Goal: Information Seeking & Learning: Learn about a topic

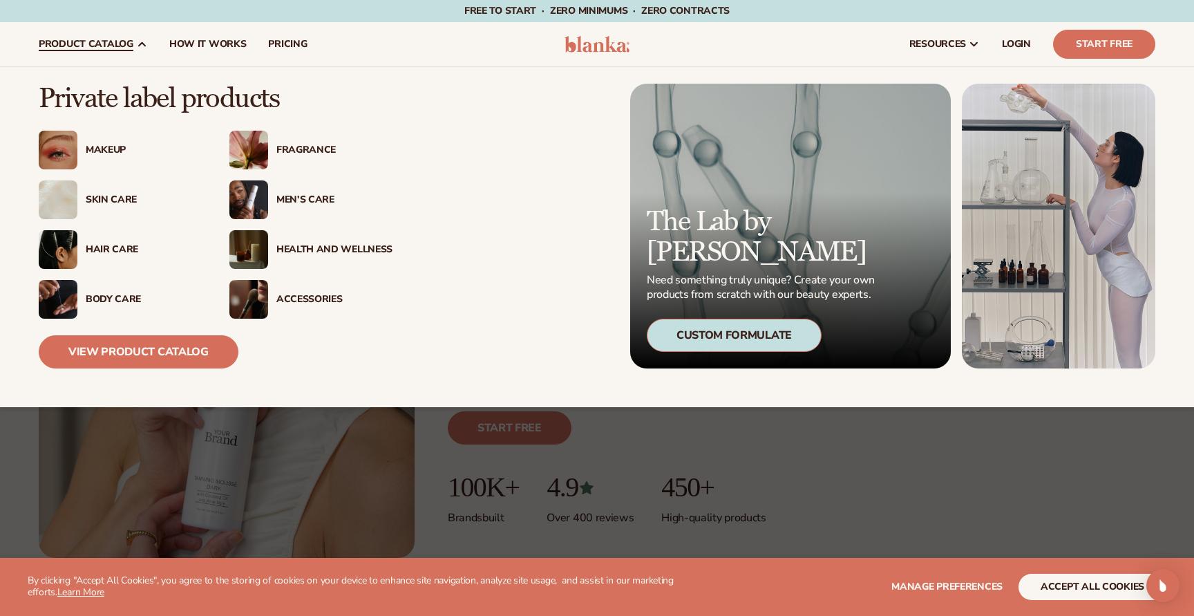
click at [92, 51] on link "product catalog" at bounding box center [93, 44] width 131 height 44
click at [136, 358] on link "View Product Catalog" at bounding box center [139, 351] width 200 height 33
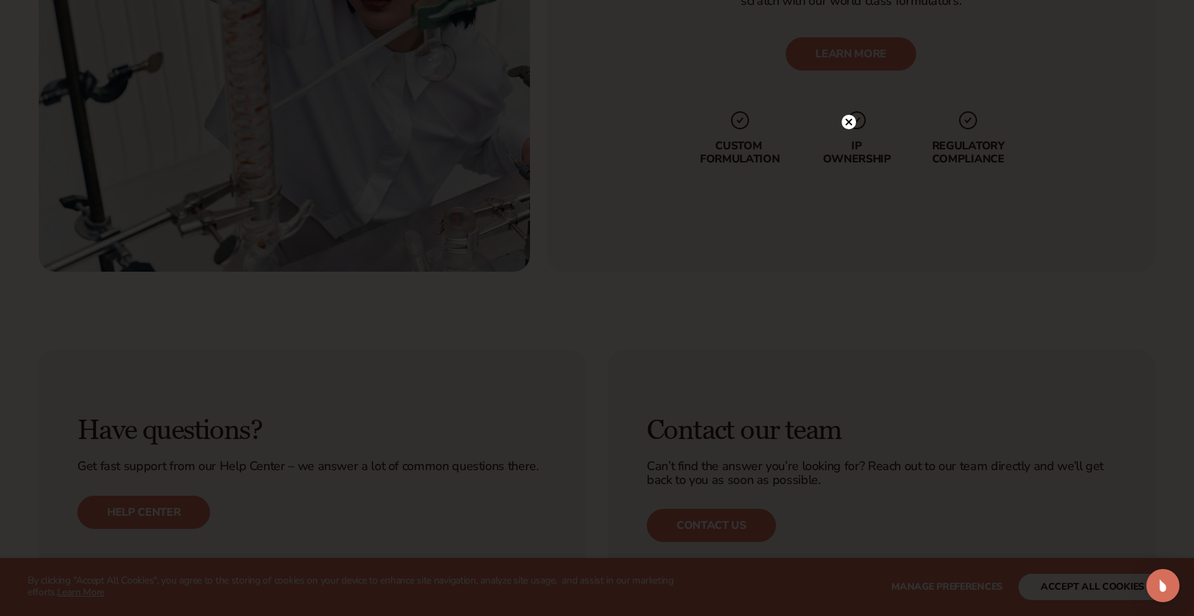
scroll to position [2067, 0]
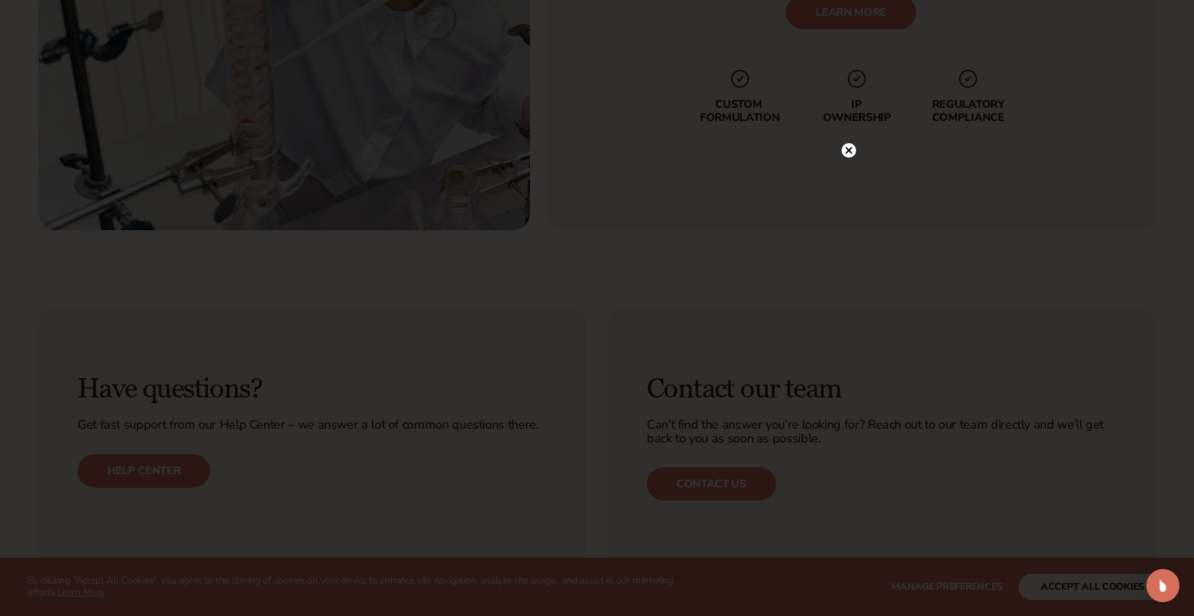
click at [955, 183] on div at bounding box center [597, 308] width 1194 height 616
click at [861, 158] on div at bounding box center [597, 308] width 1194 height 616
click at [852, 149] on circle at bounding box center [849, 150] width 15 height 15
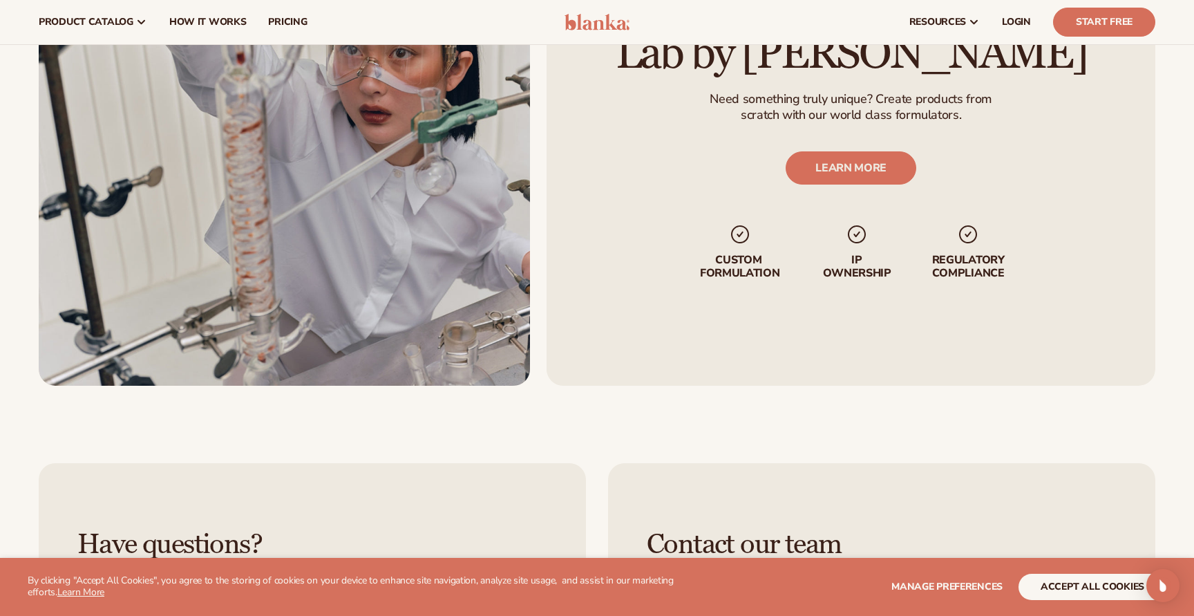
scroll to position [1913, 0]
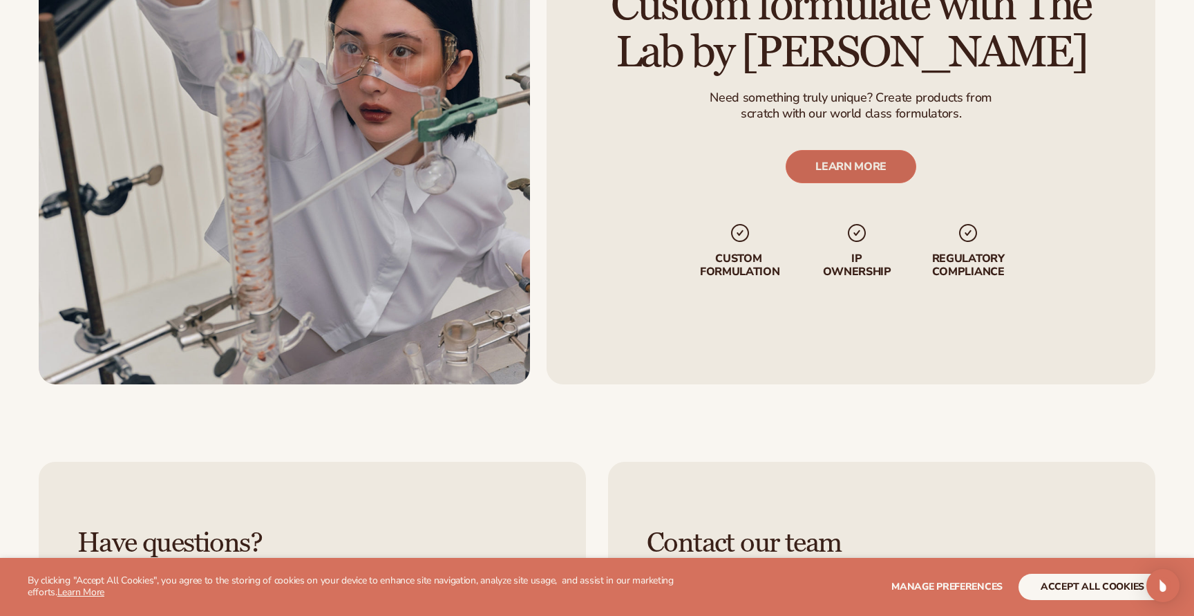
click at [845, 168] on link "LEARN MORE" at bounding box center [851, 166] width 131 height 33
